Goal: Information Seeking & Learning: Learn about a topic

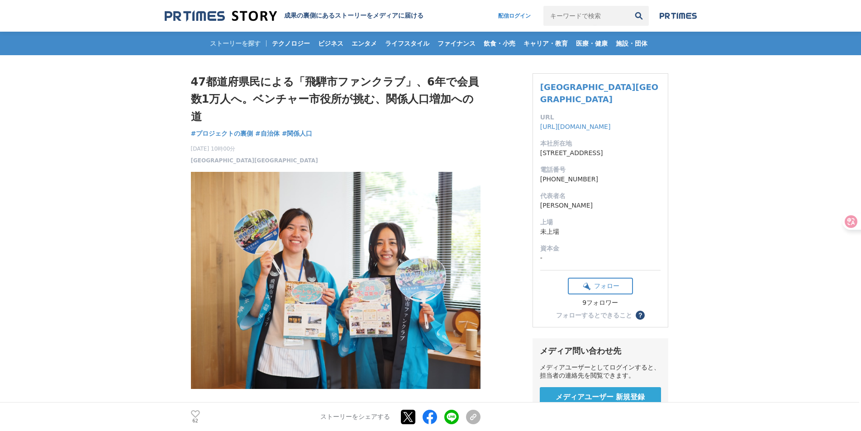
click at [244, 113] on h1 "47都道府県民による「飛騨市ファンクラブ」、6年で会員数1万人へ。ベンチャー市役所が挑む、関係人口増加への道" at bounding box center [335, 99] width 289 height 52
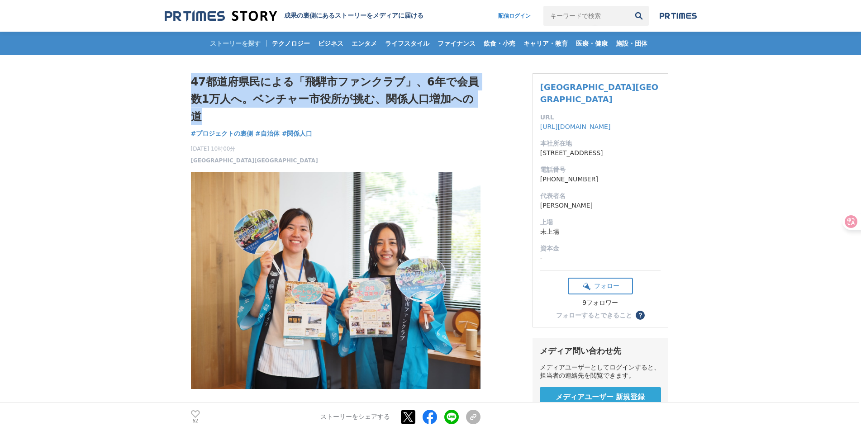
drag, startPoint x: 247, startPoint y: 118, endPoint x: 180, endPoint y: 81, distance: 76.7
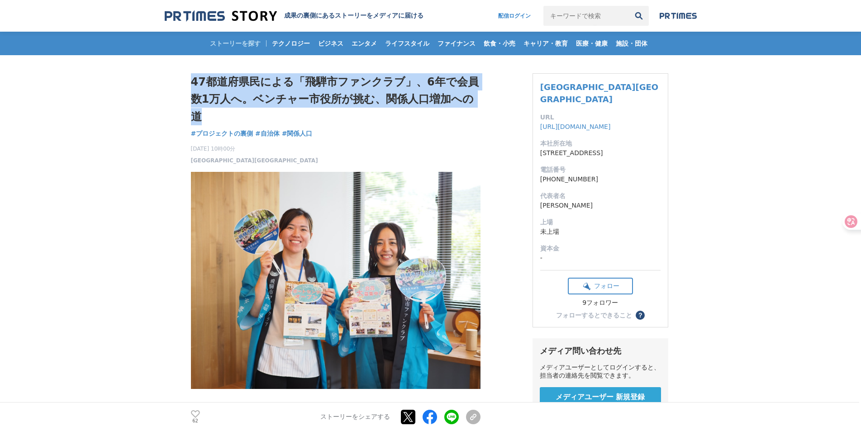
drag, startPoint x: 181, startPoint y: 79, endPoint x: 244, endPoint y: 121, distance: 76.0
click at [244, 121] on h1 "47都道府県民による「飛騨市ファンクラブ」、6年で会員数1万人へ。ベンチャー市役所が挑む、関係人口増加への道" at bounding box center [335, 99] width 289 height 52
drag, startPoint x: 217, startPoint y: 87, endPoint x: 191, endPoint y: 78, distance: 27.5
click at [191, 78] on h1 "47都道府県民による「飛騨市ファンクラブ」、6年で会員数1万人へ。ベンチャー市役所が挑む、関係人口増加への道" at bounding box center [335, 99] width 289 height 52
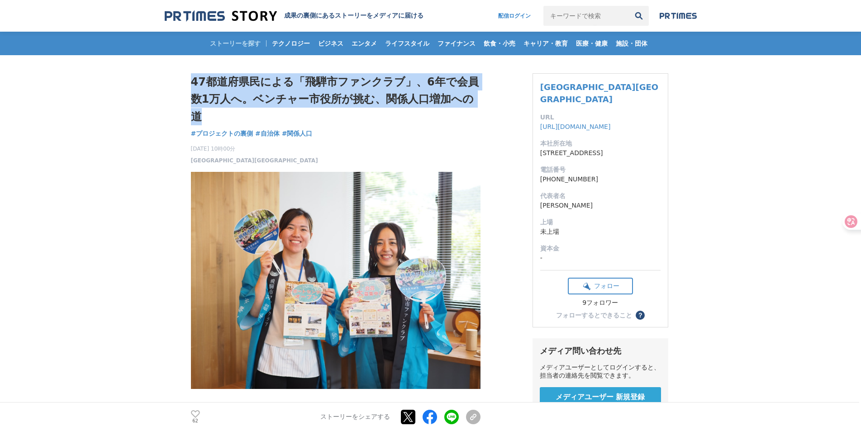
copy h1 "47都道府県民による「飛騨市ファンクラブ」、6年で会員数1万人へ。ベンチャー市役所が挑む、関係人口増加への道"
